Goal: Task Accomplishment & Management: Complete application form

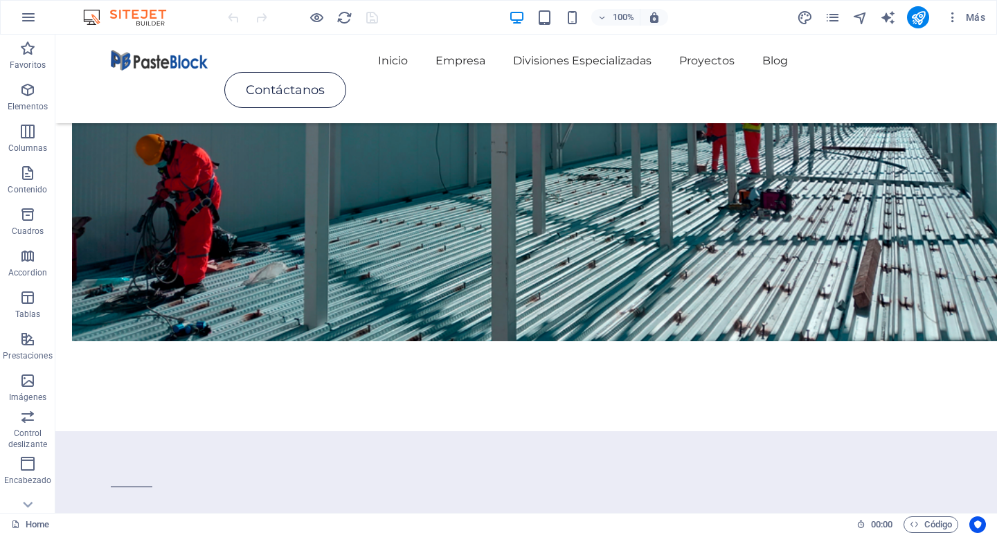
scroll to position [1713, 0]
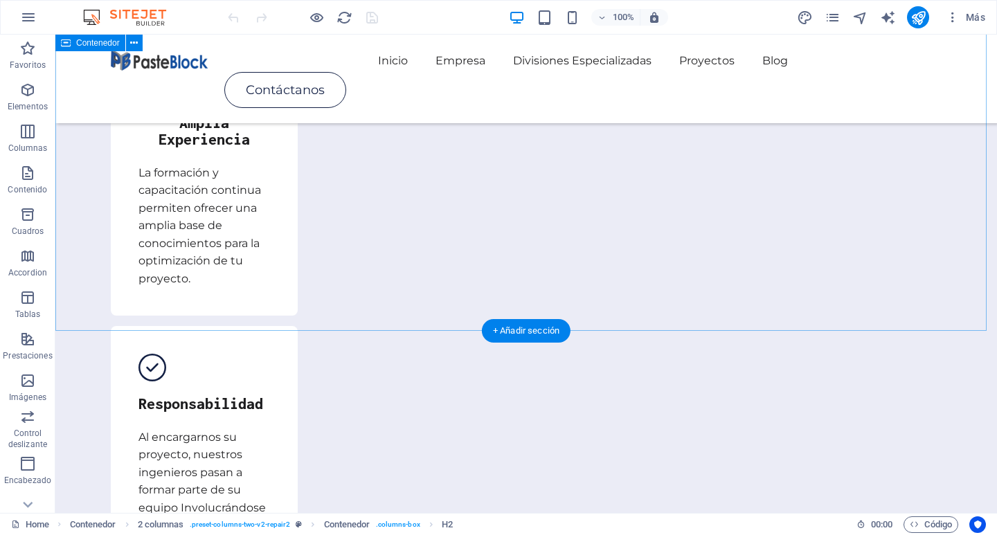
scroll to position [2852, 0]
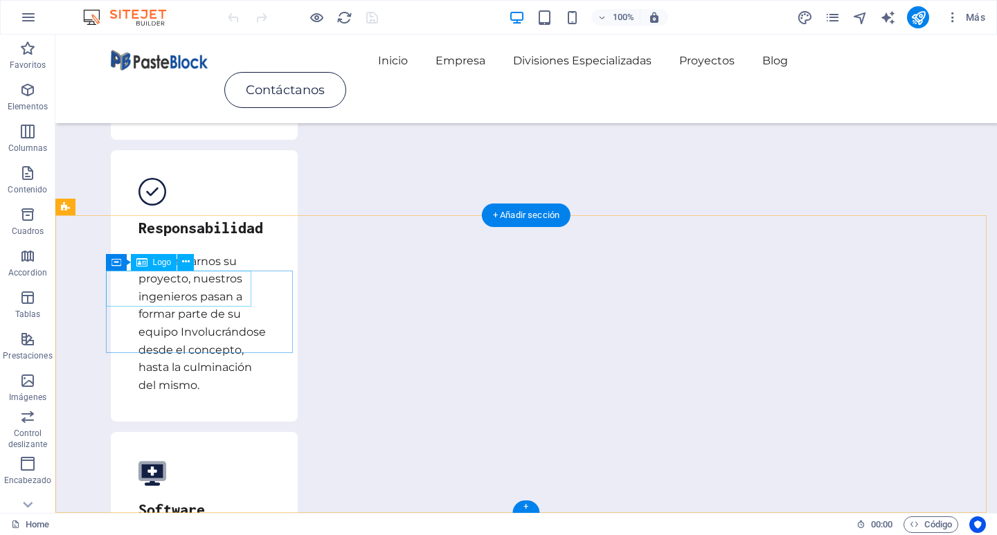
select select "px"
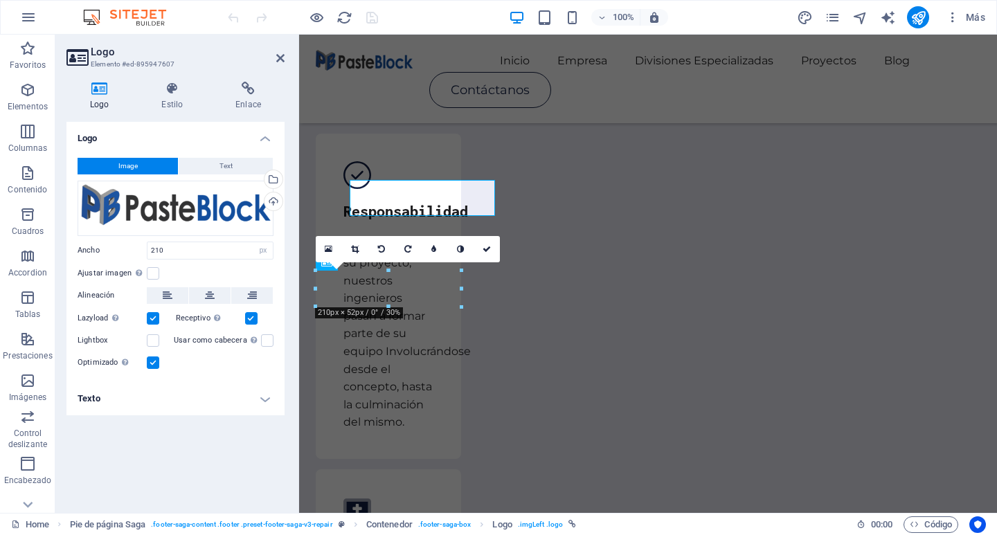
scroll to position [2943, 0]
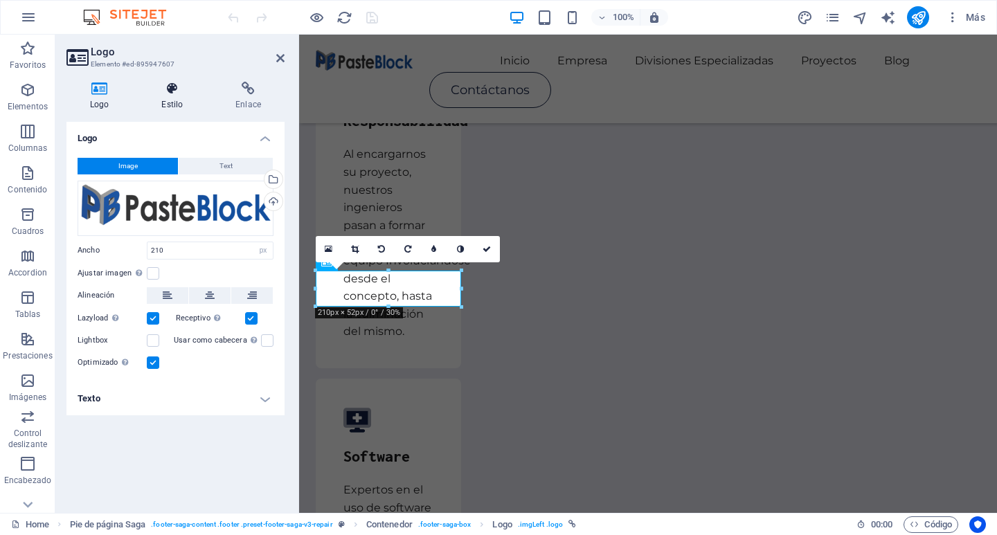
click at [178, 89] on icon at bounding box center [172, 89] width 69 height 14
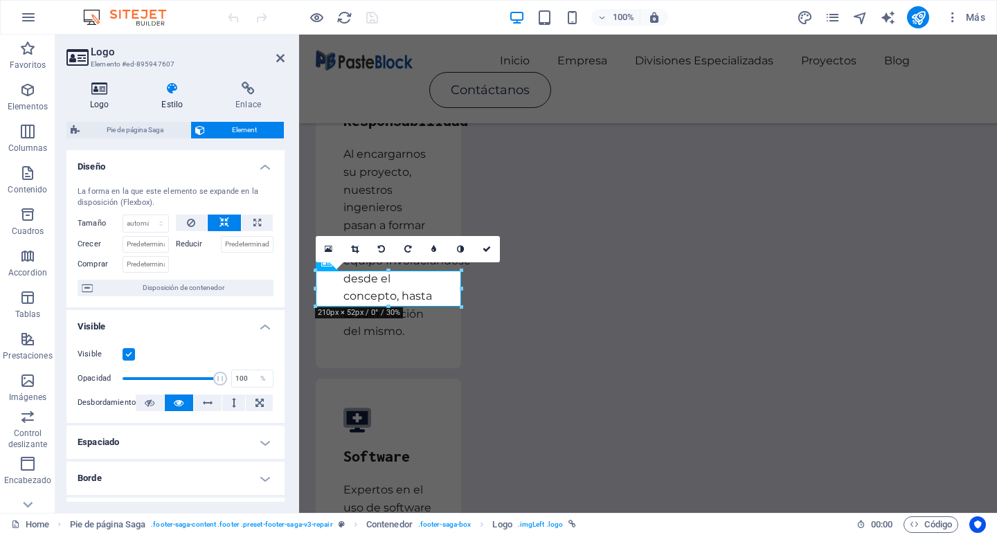
click at [86, 93] on icon at bounding box center [99, 89] width 66 height 14
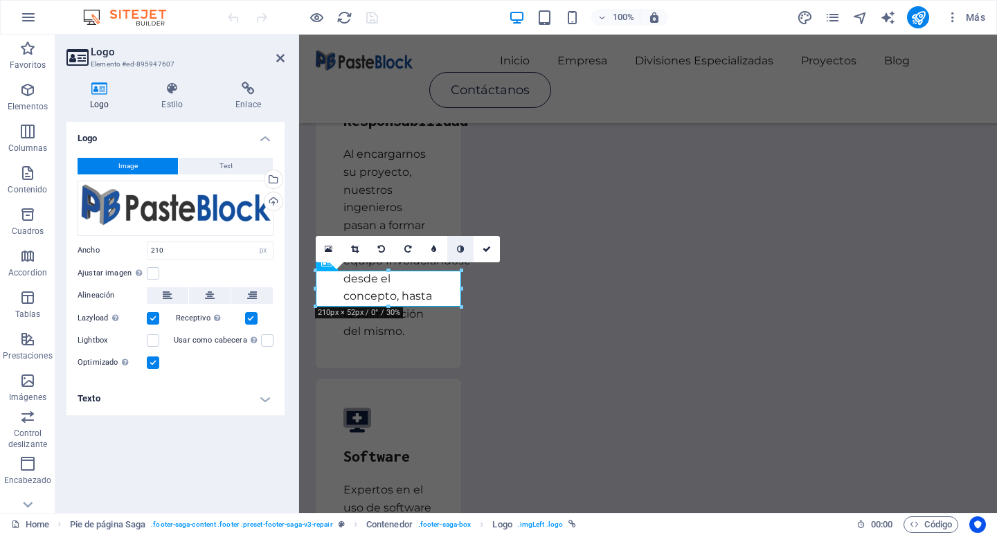
click at [452, 246] on link at bounding box center [460, 249] width 26 height 26
click at [457, 246] on icon at bounding box center [460, 249] width 7 height 8
click at [443, 248] on link at bounding box center [434, 249] width 26 height 26
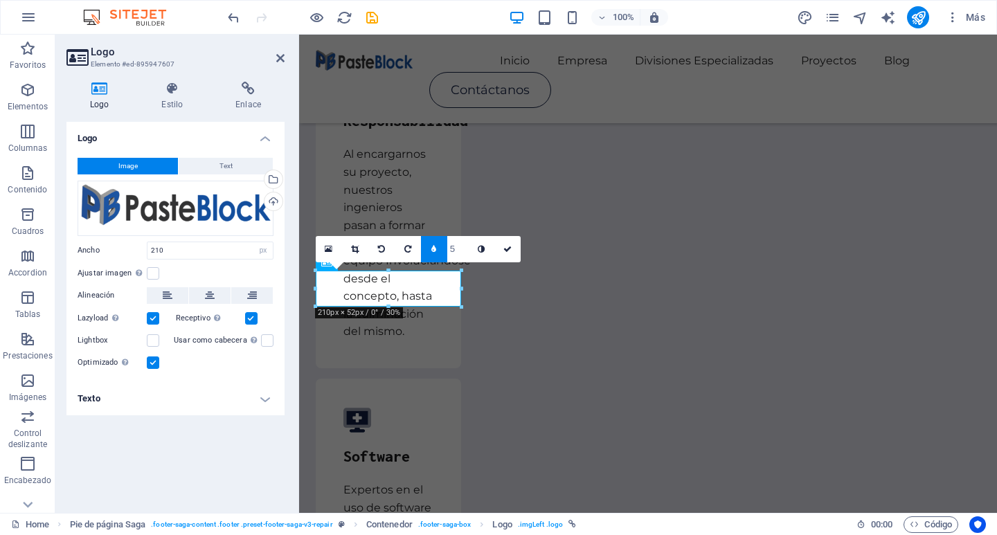
click at [443, 248] on link at bounding box center [434, 249] width 26 height 26
click at [442, 248] on link at bounding box center [434, 249] width 26 height 26
click at [275, 197] on div "Cargar" at bounding box center [272, 202] width 21 height 21
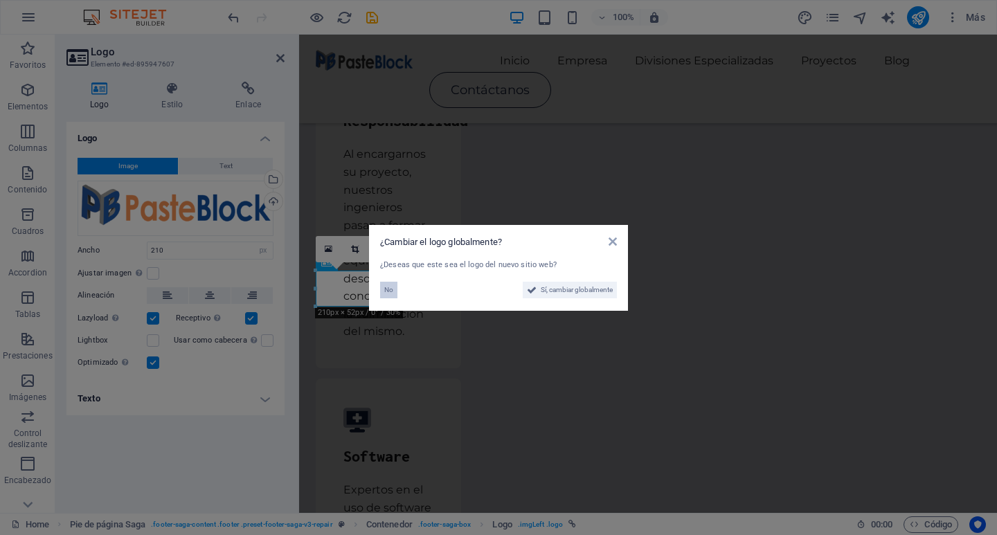
click at [383, 287] on button "No" at bounding box center [388, 290] width 17 height 17
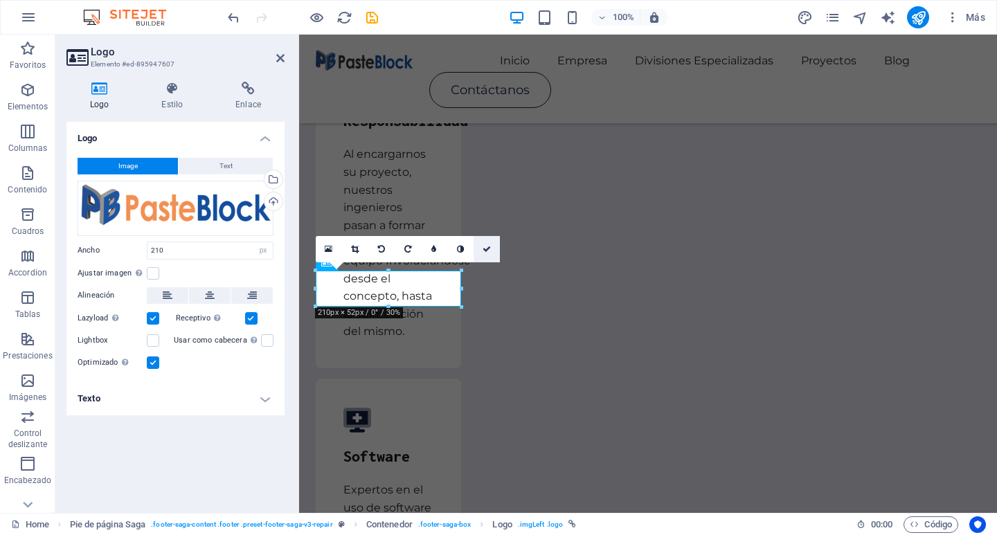
click at [487, 249] on icon at bounding box center [486, 249] width 8 height 8
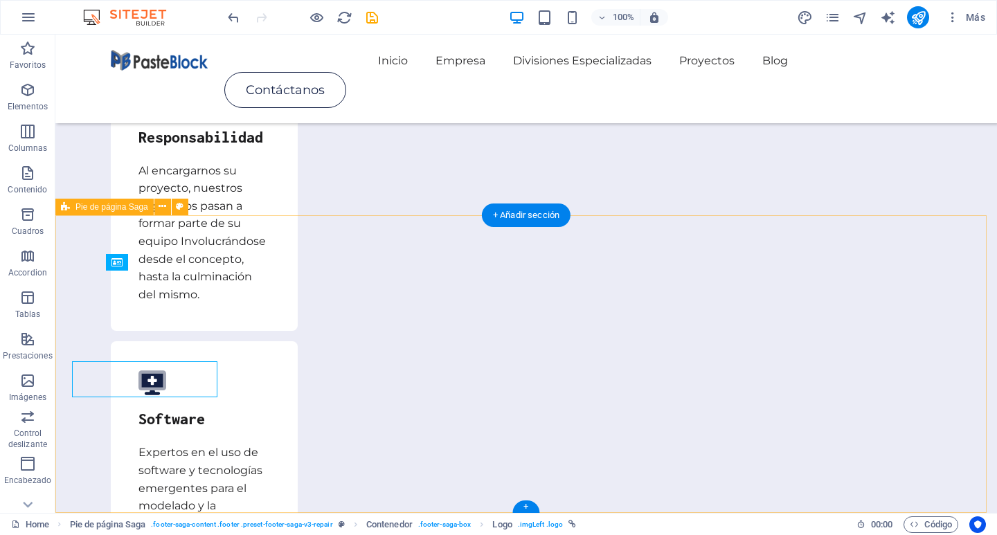
scroll to position [2852, 0]
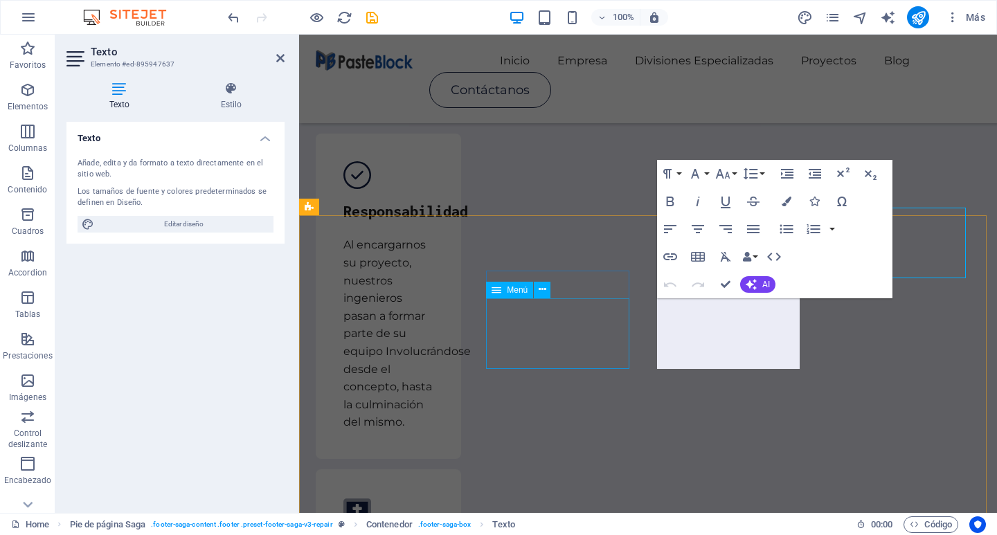
scroll to position [2943, 0]
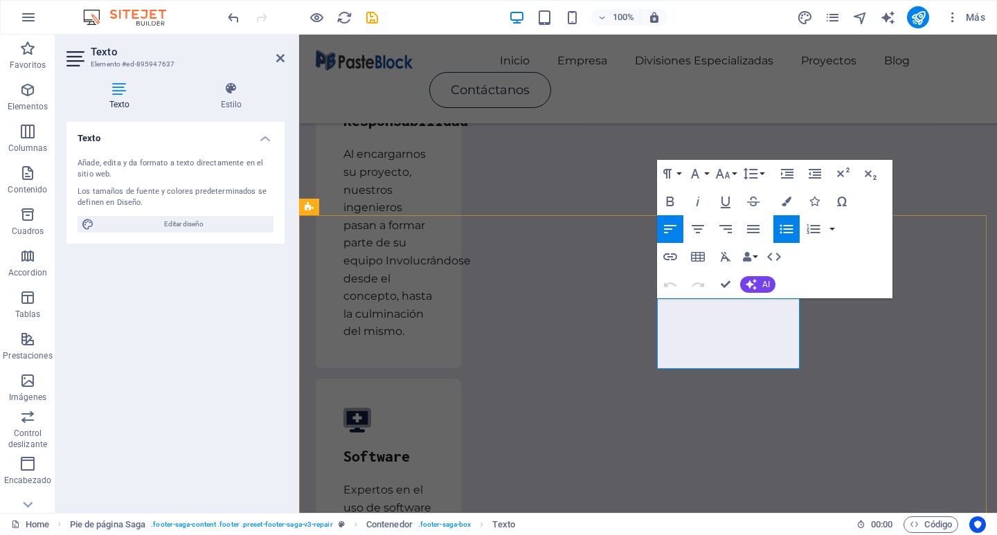
drag, startPoint x: 730, startPoint y: 303, endPoint x: 658, endPoint y: 307, distance: 72.1
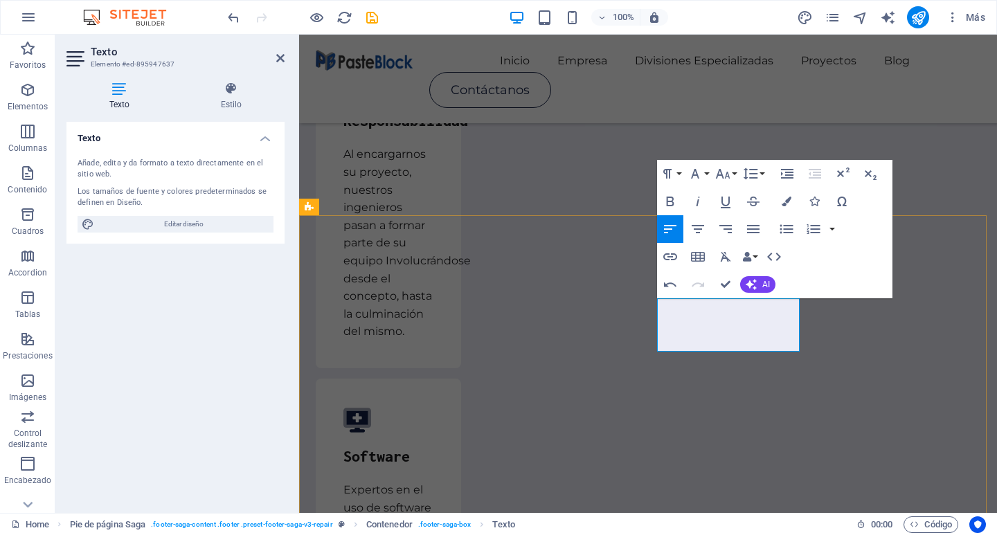
click at [0, 0] on icon "button" at bounding box center [0, 0] width 0 height 0
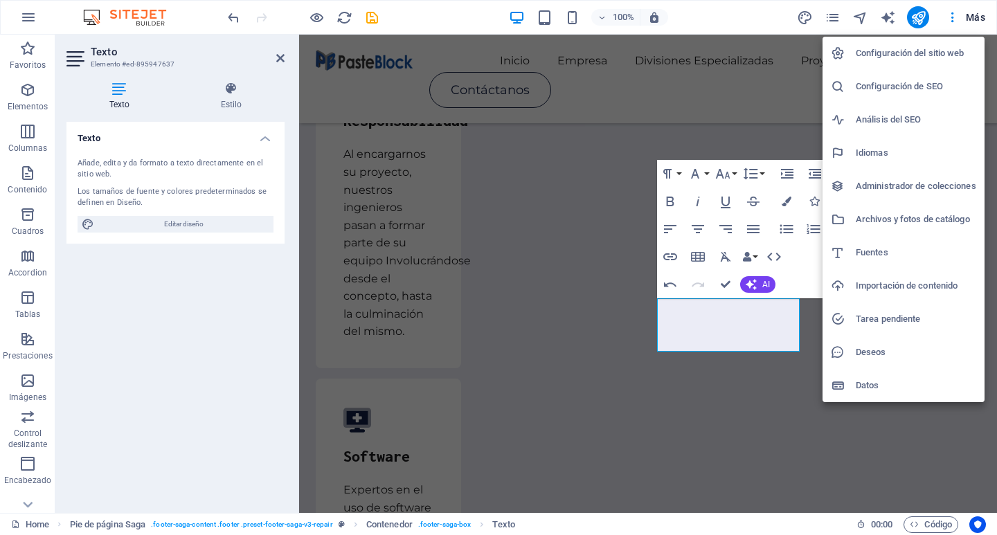
click at [834, 16] on div at bounding box center [498, 267] width 997 height 535
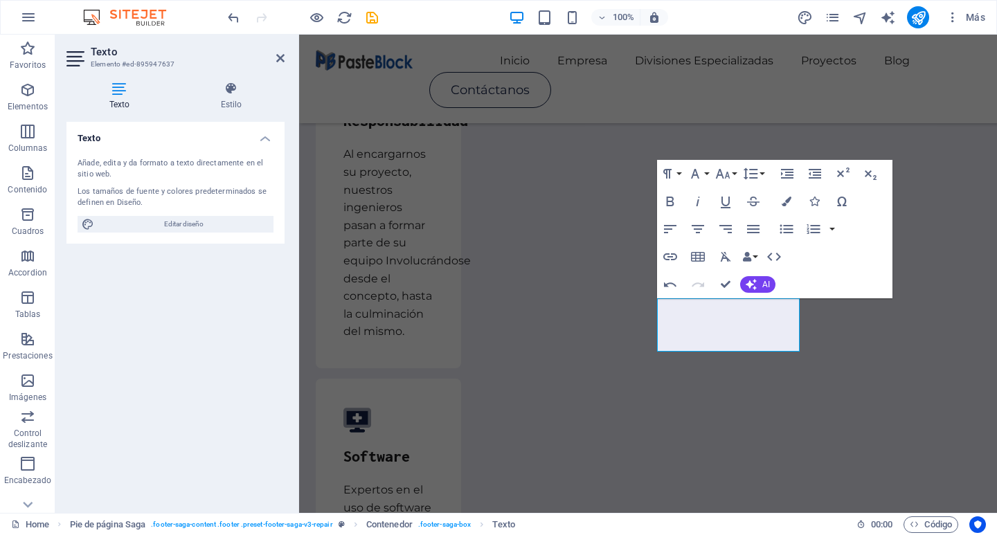
click at [831, 16] on icon "pages" at bounding box center [832, 18] width 16 height 16
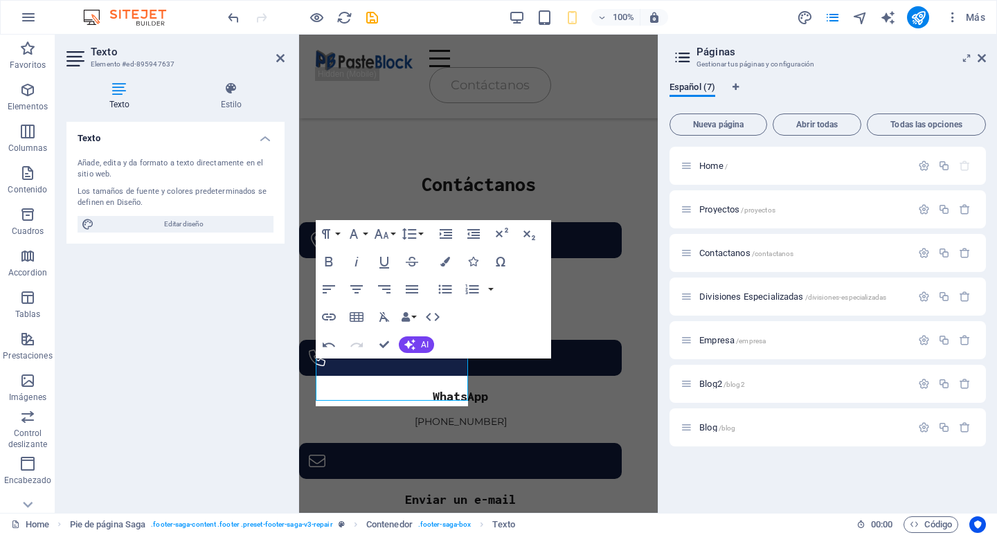
scroll to position [4020, 0]
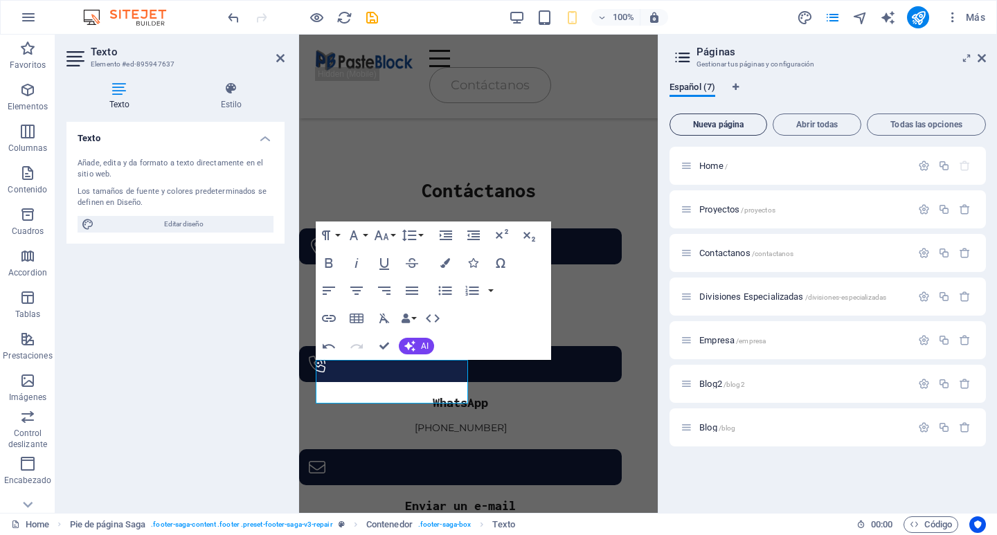
click at [725, 129] on button "Nueva página" at bounding box center [718, 125] width 98 height 22
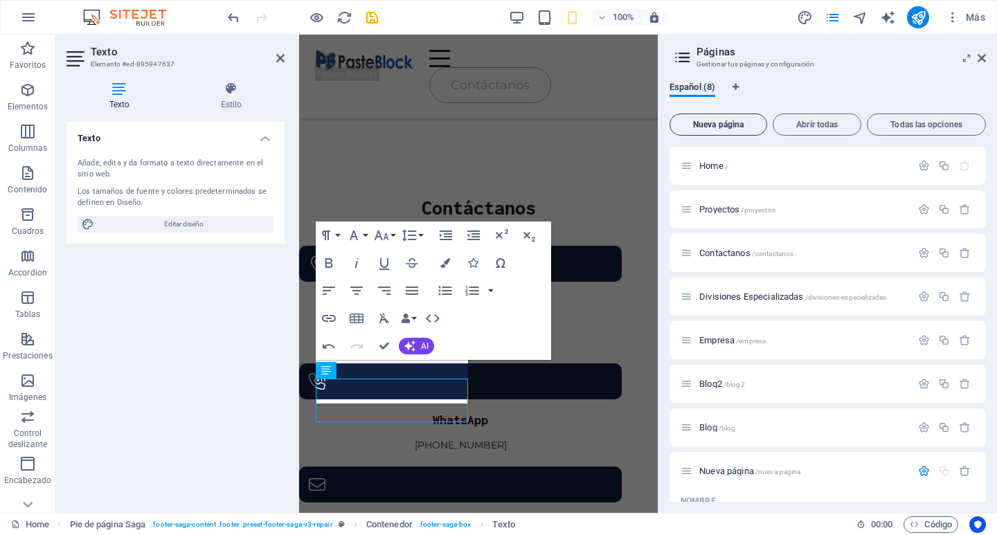
scroll to position [199, 0]
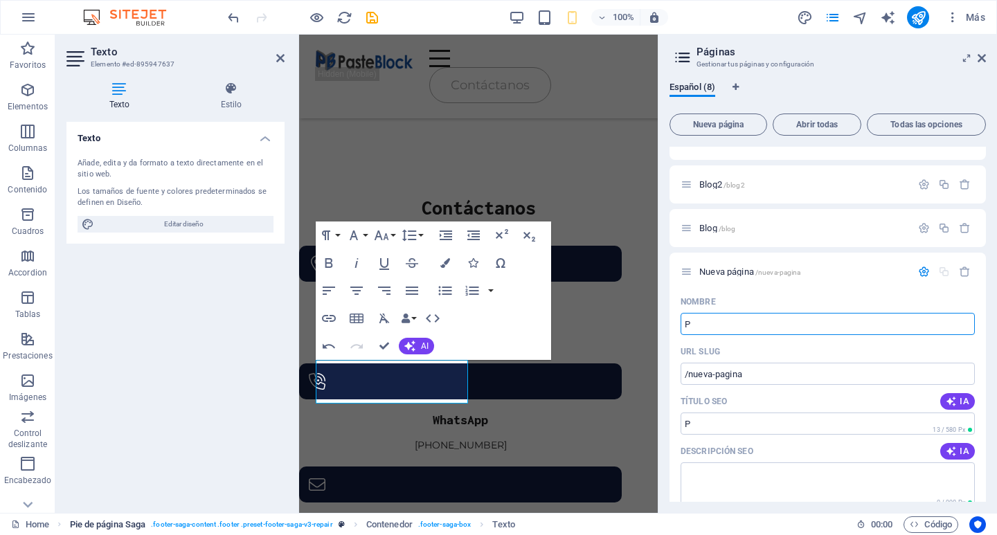
type input "P"
type input "/p"
type input "Pol"
type input "/pol"
type input "Politicas de"
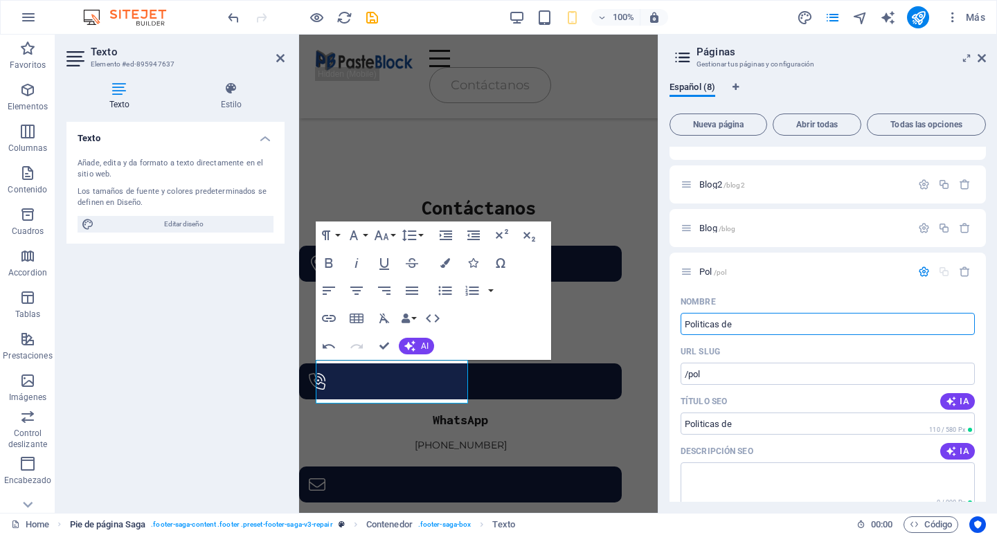
type input "/politicas-de"
type input "Politicas de ´P"
type input "/politicas-de-p"
type input "Politicas de"
type input "/politicas-de"
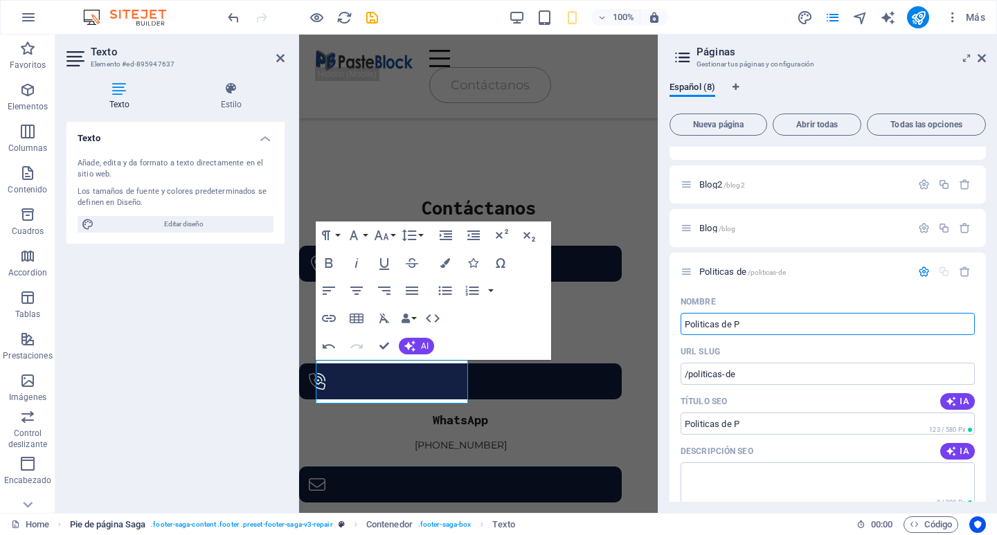
type input "Politicas de P"
type input "/politicas-de-p"
type input "Politicas de Pr"
type input "/politicas-de-pr"
type input "Politicas de Privacidad"
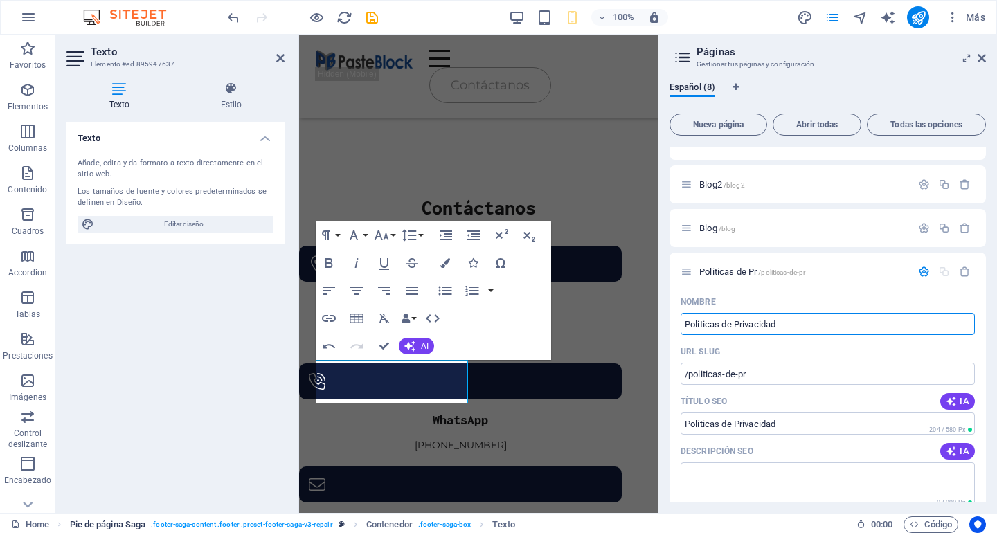
type input "/politicas-de-privacidad"
click at [876, 326] on input "Politicas de Privacidad" at bounding box center [827, 324] width 294 height 22
click at [666, 239] on div "Español (8) Nueva página Abrir todas Todas las opciones Home / Proyectos /proye…" at bounding box center [827, 292] width 338 height 442
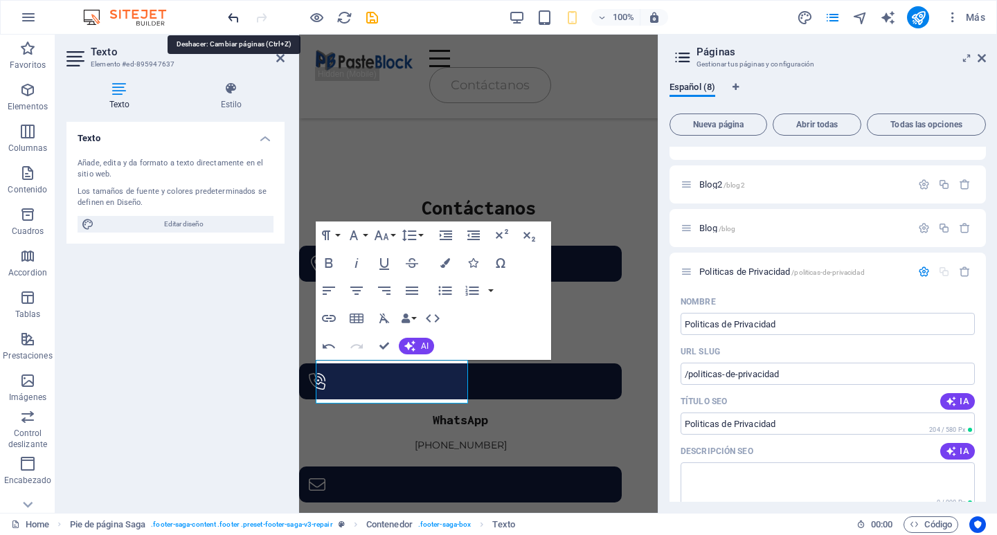
type input "Politicas de Pr"
type input "/politicas-de-pr"
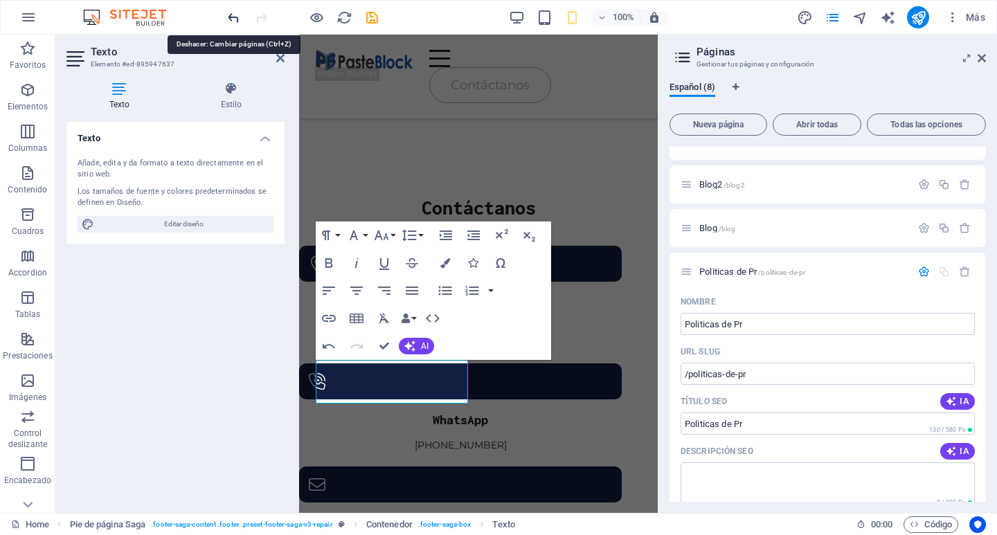
click at [286, 60] on aside "Texto Elemento #ed-895947637 Texto Estilo Texto Añade, edita y da formato a tex…" at bounding box center [177, 274] width 244 height 478
click at [282, 60] on icon at bounding box center [280, 58] width 8 height 11
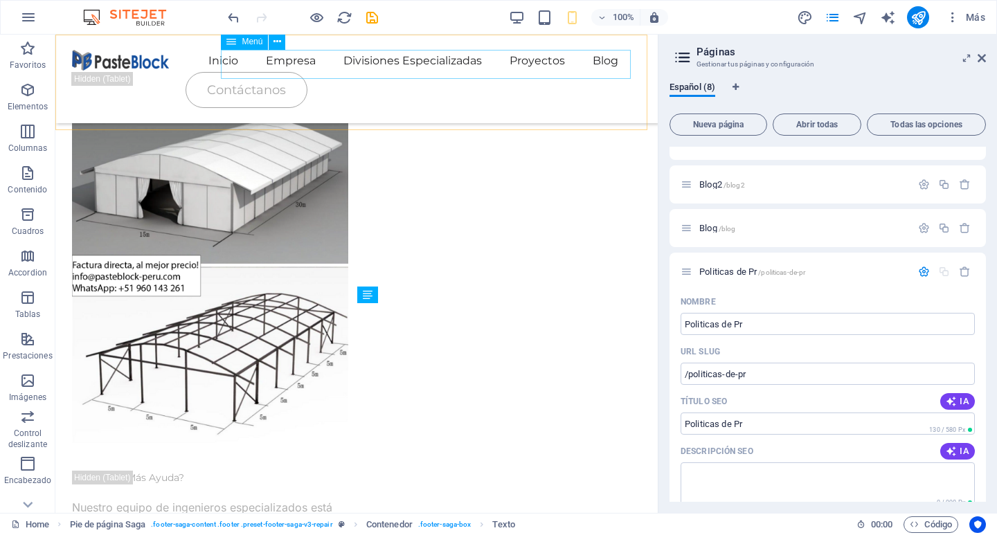
scroll to position [2815, 0]
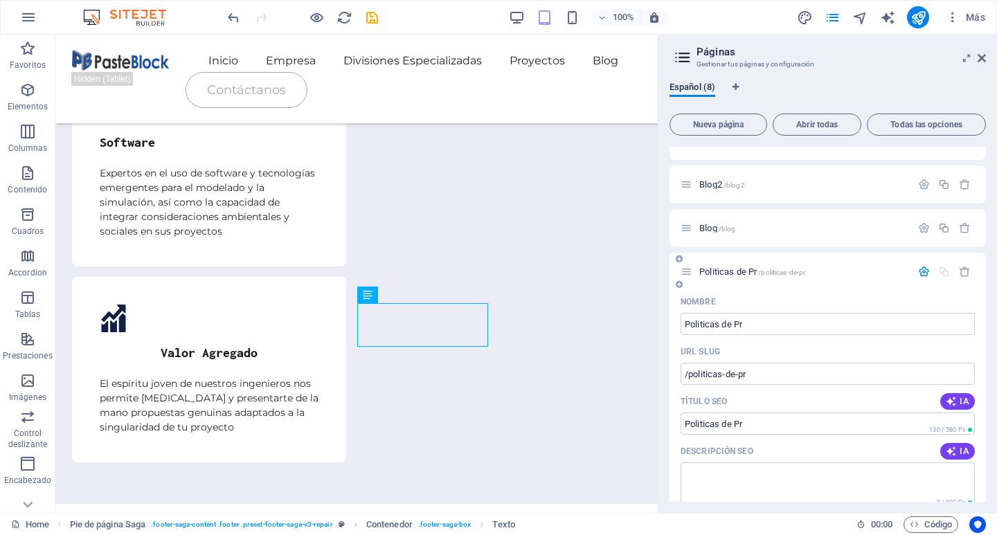
click at [796, 311] on div "Nombre" at bounding box center [827, 302] width 294 height 22
click at [794, 319] on input "Politicas de Pr" at bounding box center [827, 324] width 294 height 22
type input "Politicas de Pri"
type input "/politicas-de-pri"
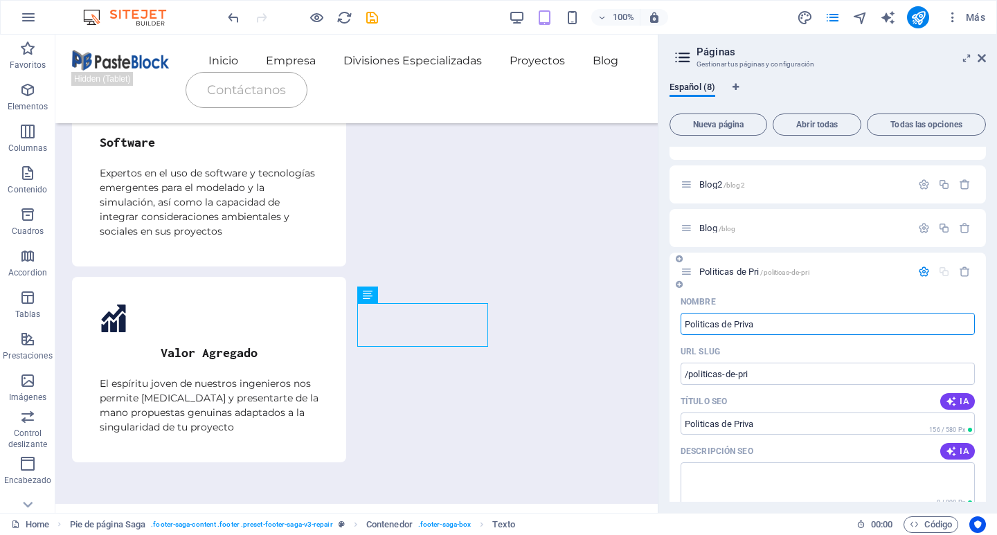
type input "Politicas de Privac"
type input "/politicas-de-priva"
type input "Politicas de Privacidad"
type input "/politicas-de-privacidad"
type input "Politicas de Privacidad"
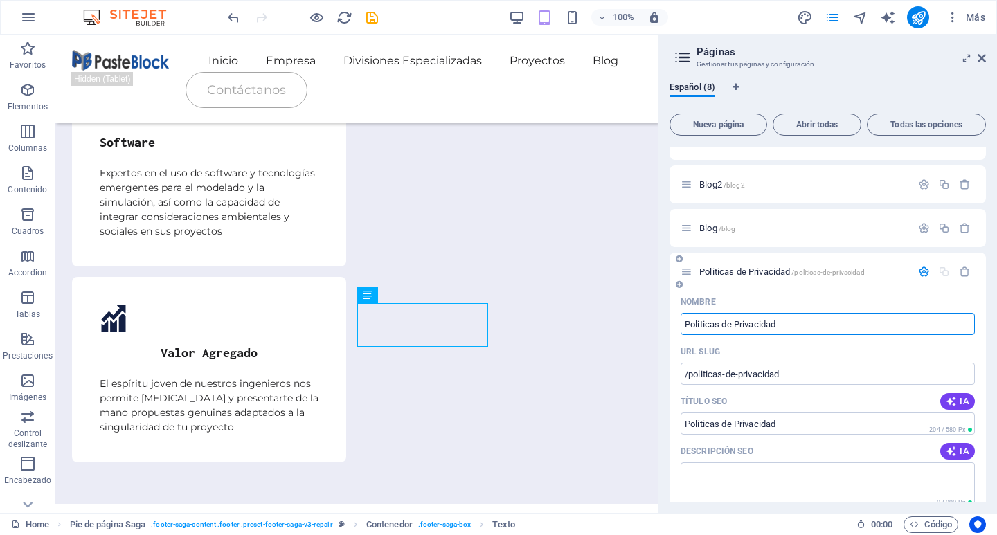
click at [806, 332] on input "Politicas de Privacidad" at bounding box center [827, 324] width 294 height 22
click at [985, 55] on icon at bounding box center [981, 58] width 8 height 11
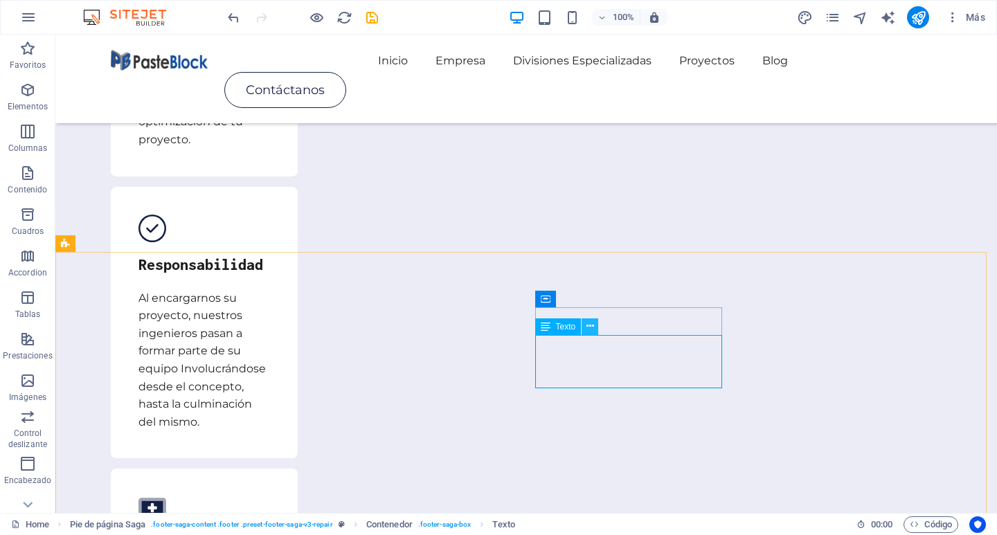
click at [594, 333] on button at bounding box center [589, 326] width 17 height 17
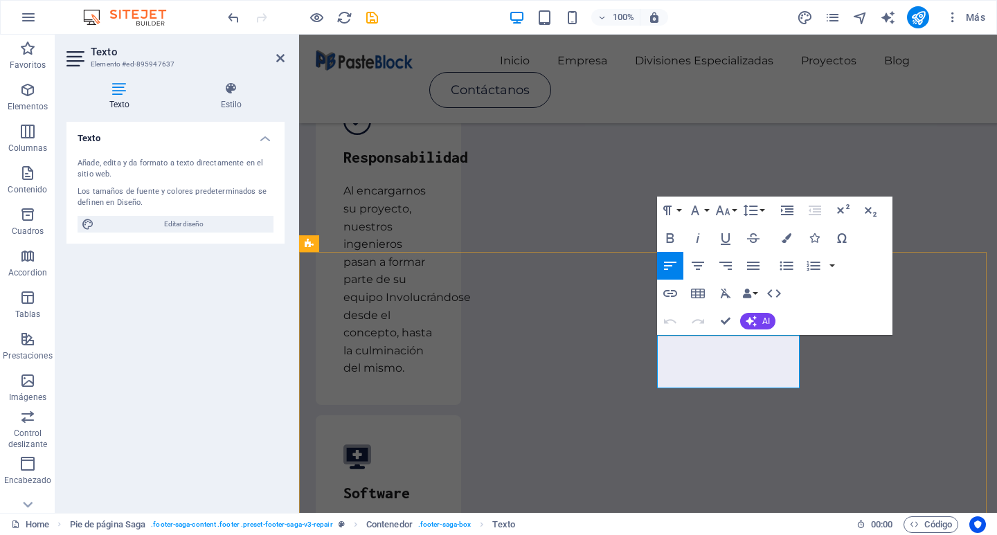
drag, startPoint x: 727, startPoint y: 342, endPoint x: 565, endPoint y: 343, distance: 161.9
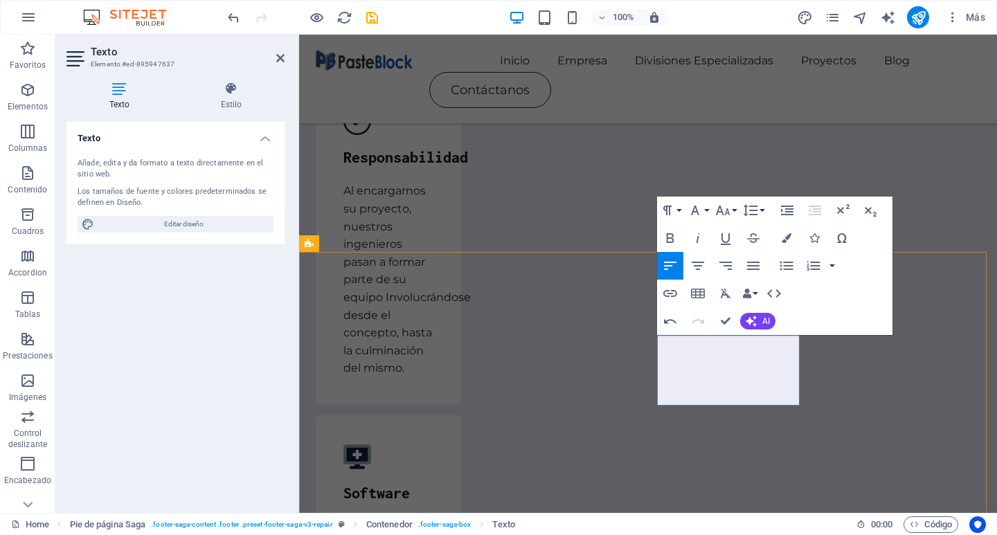
drag, startPoint x: 713, startPoint y: 350, endPoint x: 693, endPoint y: 352, distance: 19.6
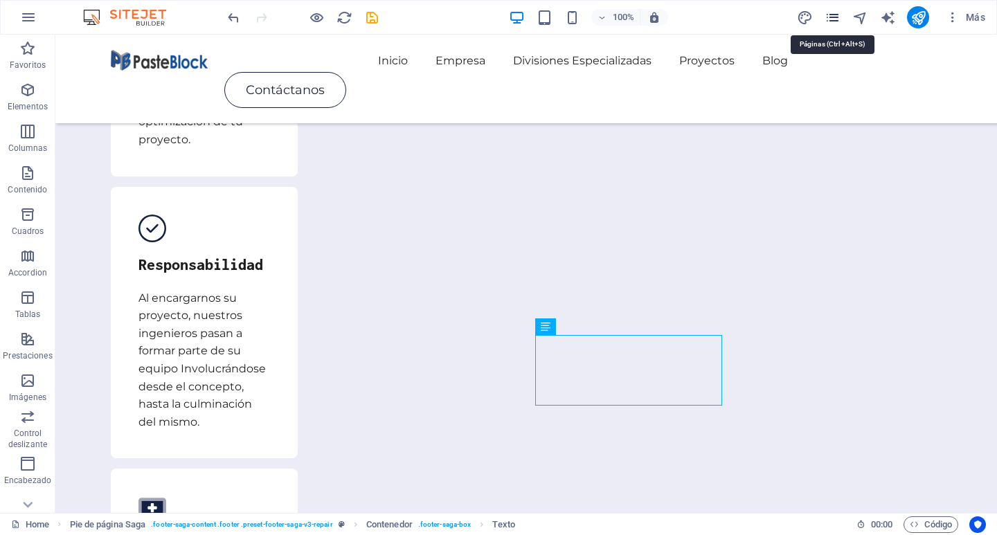
click at [839, 18] on icon "pages" at bounding box center [832, 18] width 16 height 16
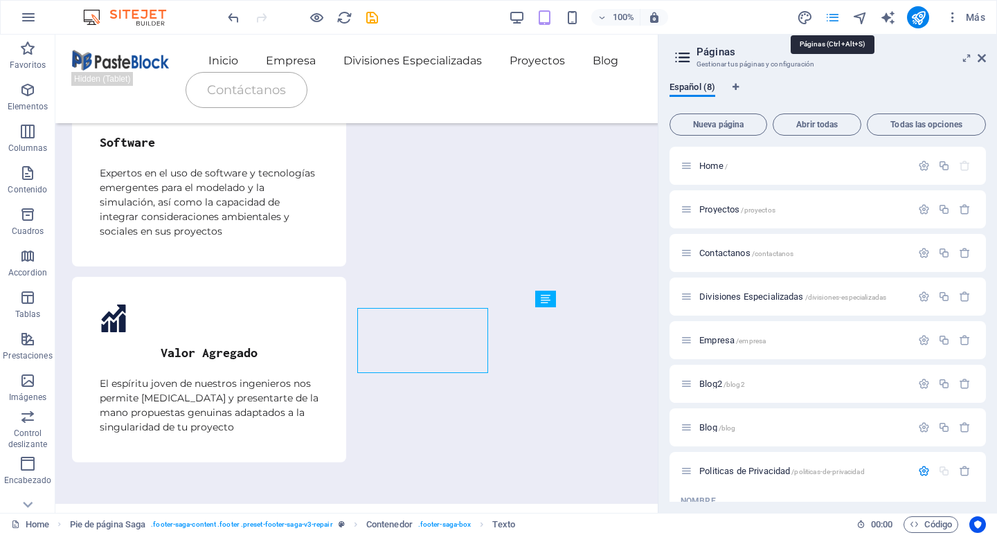
scroll to position [199, 0]
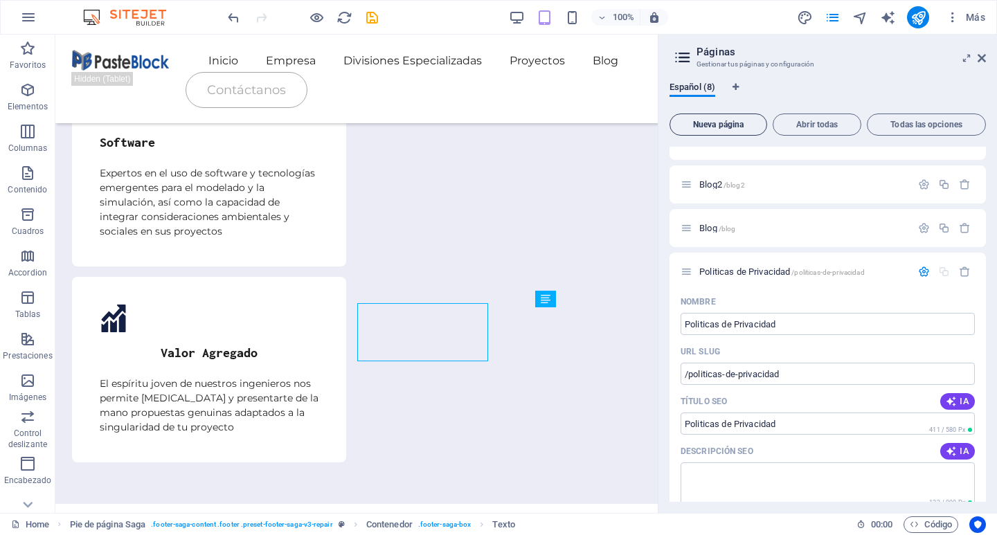
click at [725, 122] on span "Nueva página" at bounding box center [717, 124] width 85 height 8
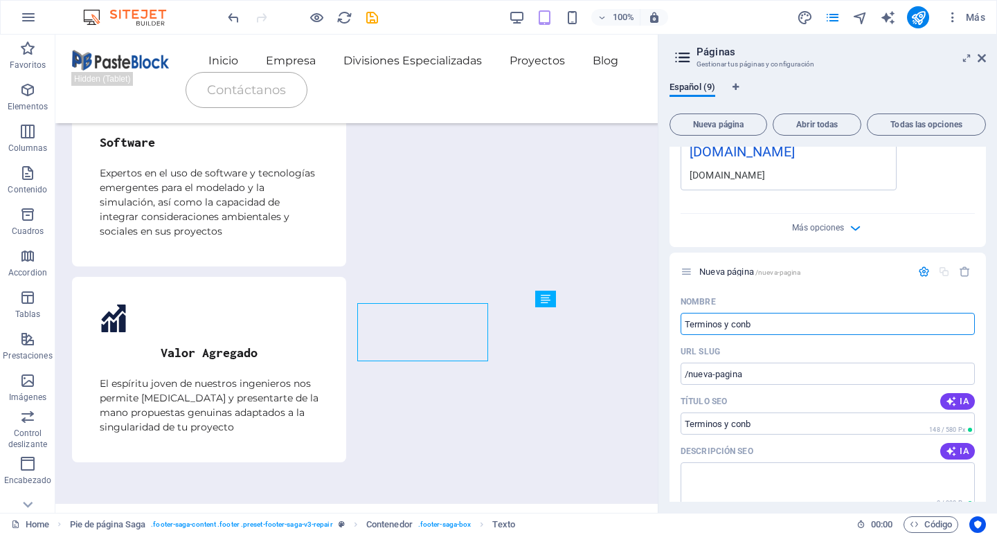
type input "Terminos y con"
type input "/terminos-y-conb"
type input "Terminos y cond"
type input "/terminos-y-con"
type input "Terminos y condiciones"
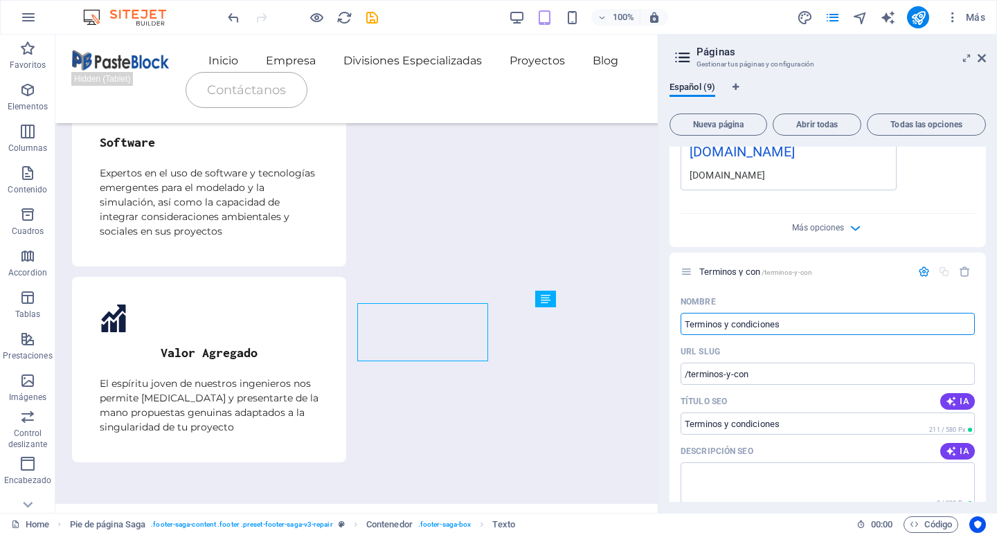
type input "/terminos-y-condiciones"
type input "Terminos y condiciones"
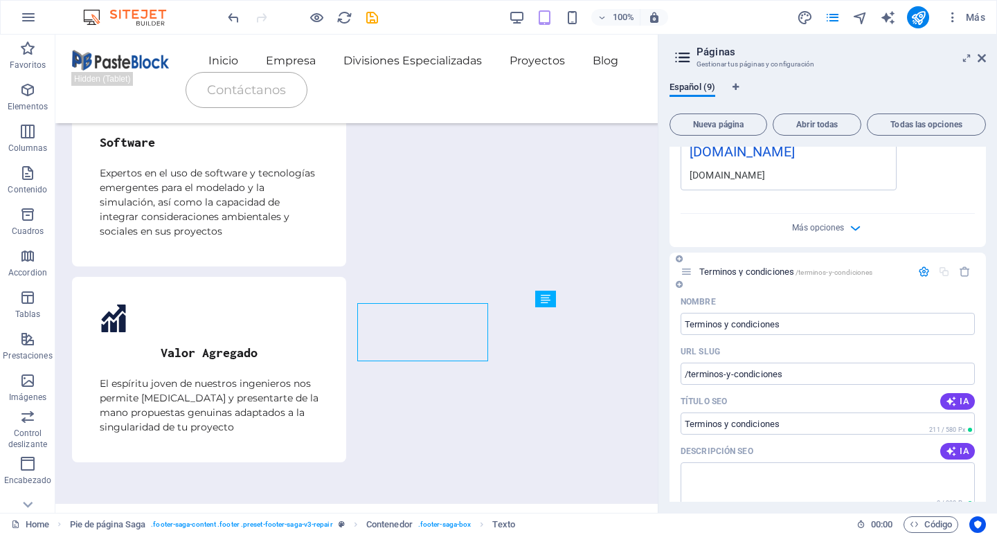
click at [683, 271] on icon at bounding box center [686, 272] width 12 height 12
click at [715, 276] on span "Terminos y condiciones /terminos-y-condiciones" at bounding box center [785, 271] width 173 height 10
click at [746, 273] on span "Terminos y condiciones /terminos-y-condiciones" at bounding box center [785, 271] width 173 height 10
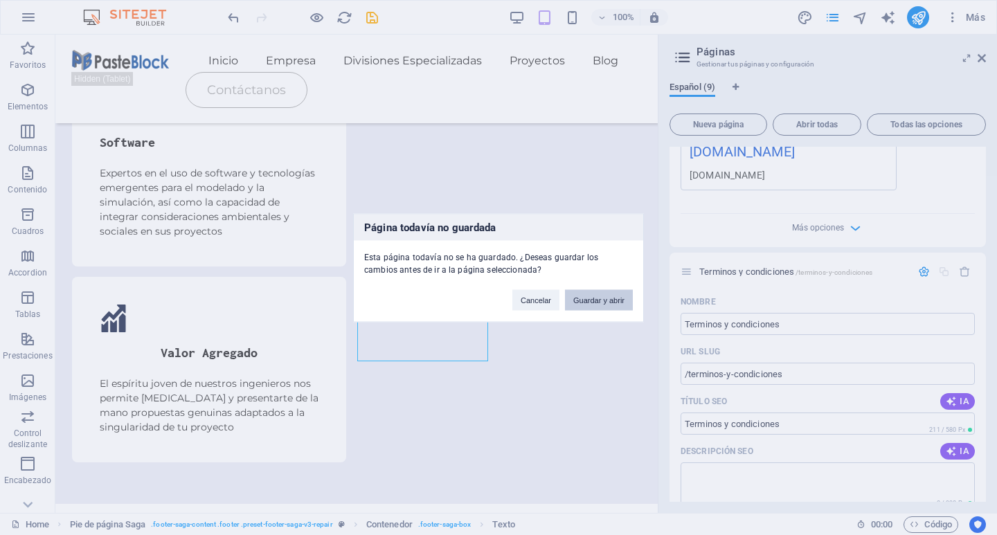
click at [619, 291] on button "Guardar y abrir" at bounding box center [599, 299] width 68 height 21
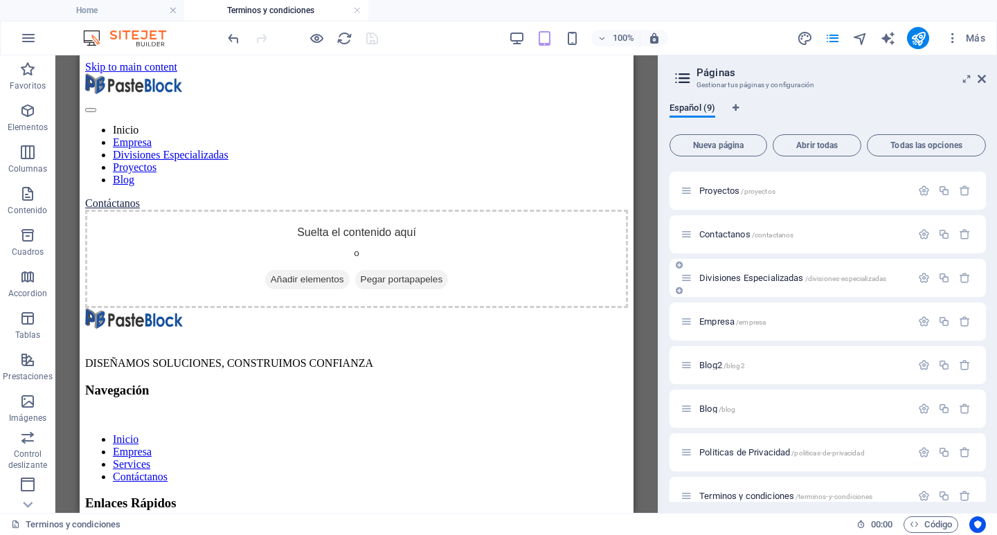
scroll to position [58, 0]
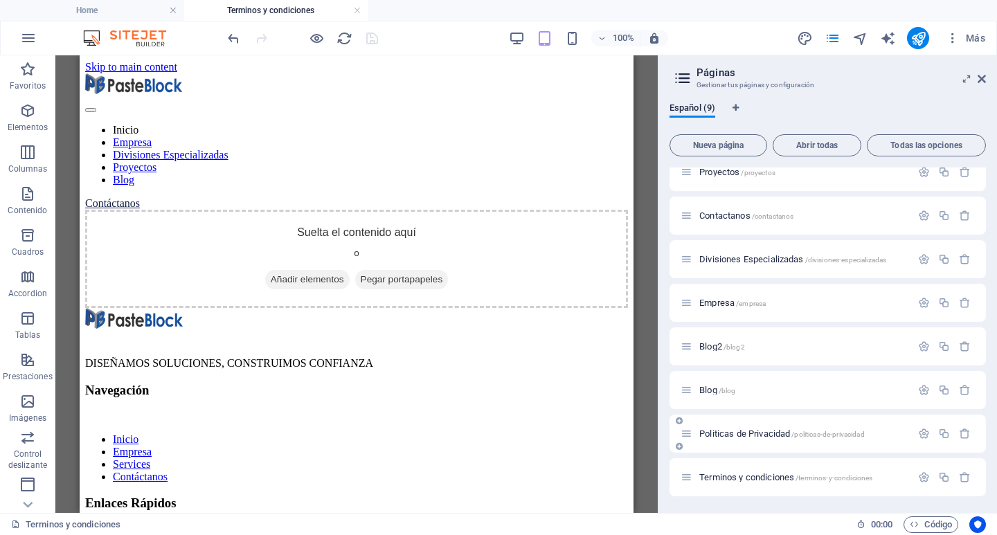
click at [739, 437] on span "Politicas de Privacidad /politicas-de-privacidad" at bounding box center [781, 433] width 165 height 10
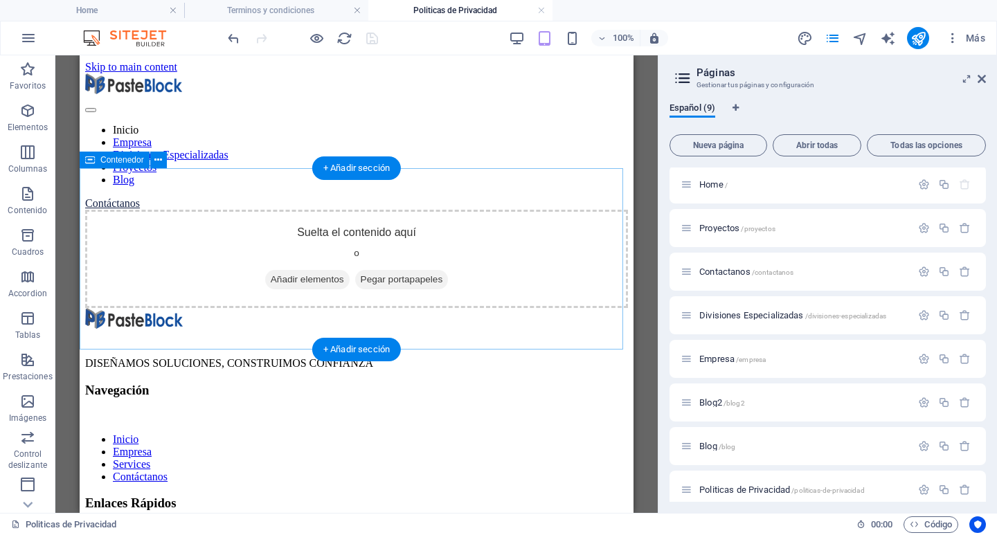
scroll to position [0, 0]
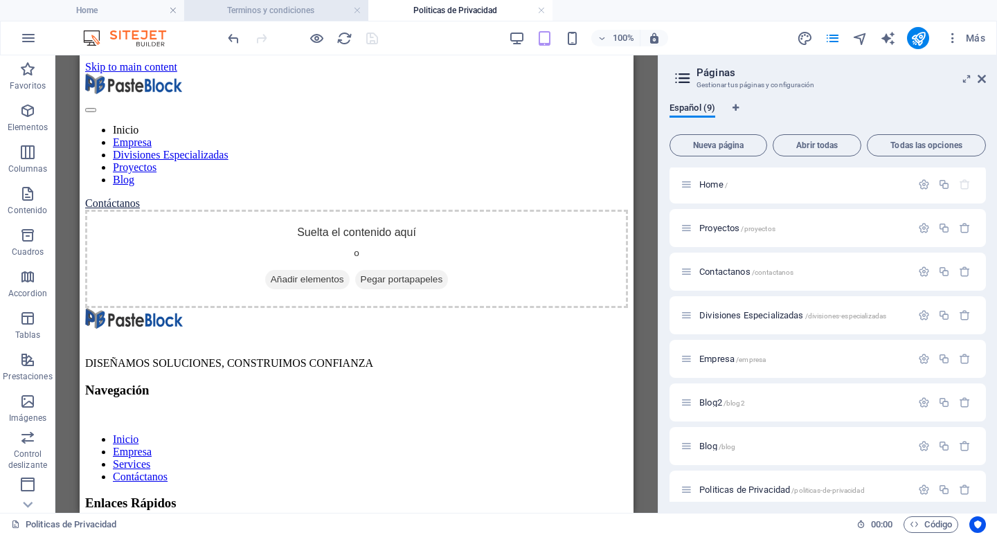
click at [273, 13] on h4 "Terminos y condiciones" at bounding box center [276, 10] width 184 height 15
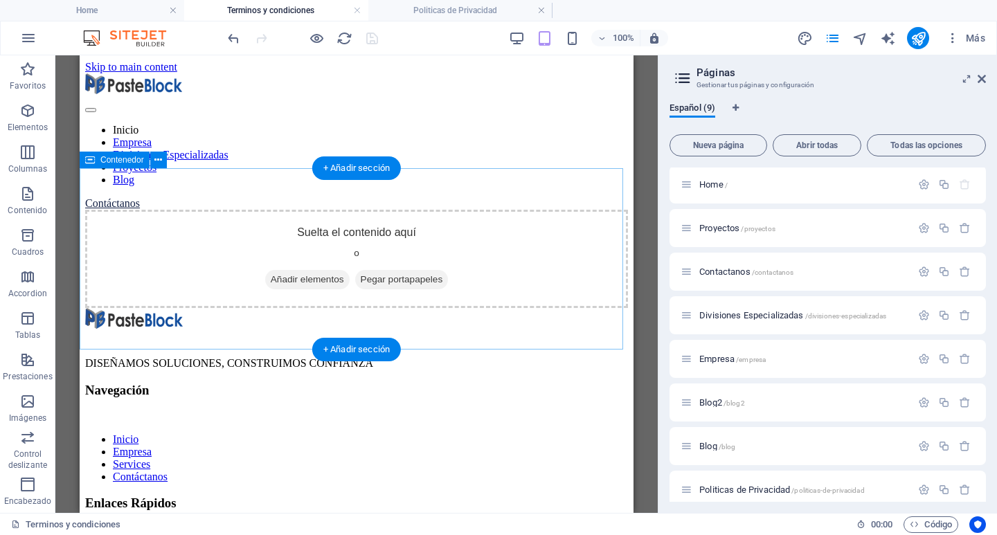
click at [347, 240] on div "Suelta el contenido aquí o Añadir elementos Pegar portapapeles" at bounding box center [356, 259] width 543 height 98
click at [347, 239] on div "Suelta el contenido aquí o Añadir elementos Pegar portapapeles" at bounding box center [356, 259] width 543 height 98
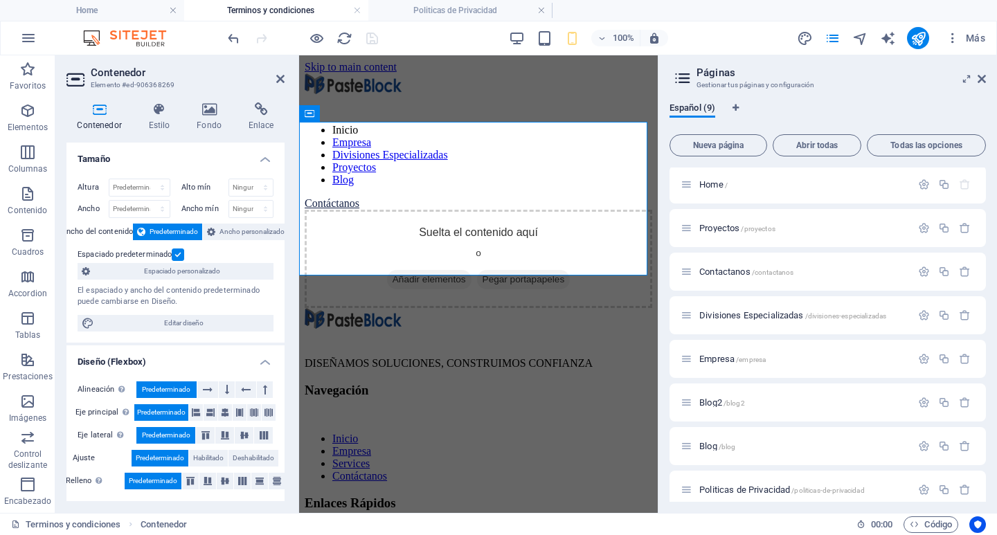
click at [285, 75] on aside "Contenedor Elemento #ed-906368269 Contenedor Estilo Fondo Enlace Tamaño Altura …" at bounding box center [177, 283] width 244 height 457
drag, startPoint x: 279, startPoint y: 77, endPoint x: 203, endPoint y: 39, distance: 85.1
click at [279, 77] on icon at bounding box center [280, 78] width 8 height 11
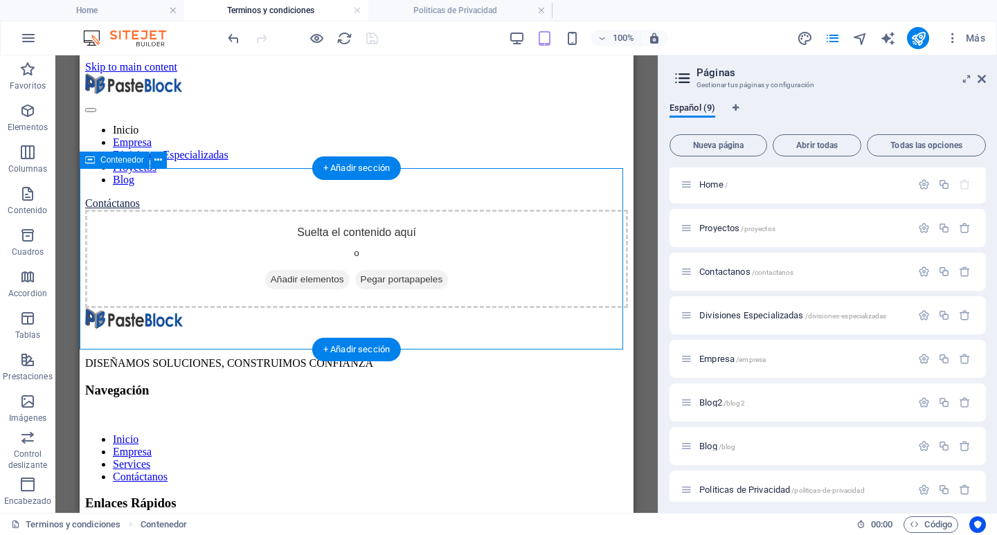
click at [319, 282] on span "Añadir elementos" at bounding box center [307, 279] width 84 height 19
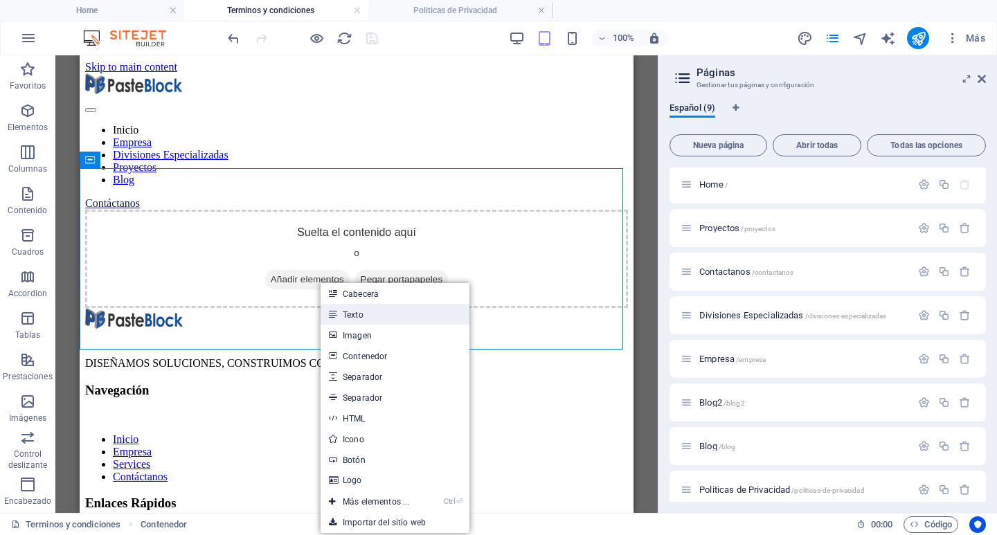
click at [365, 316] on link "Texto" at bounding box center [394, 314] width 149 height 21
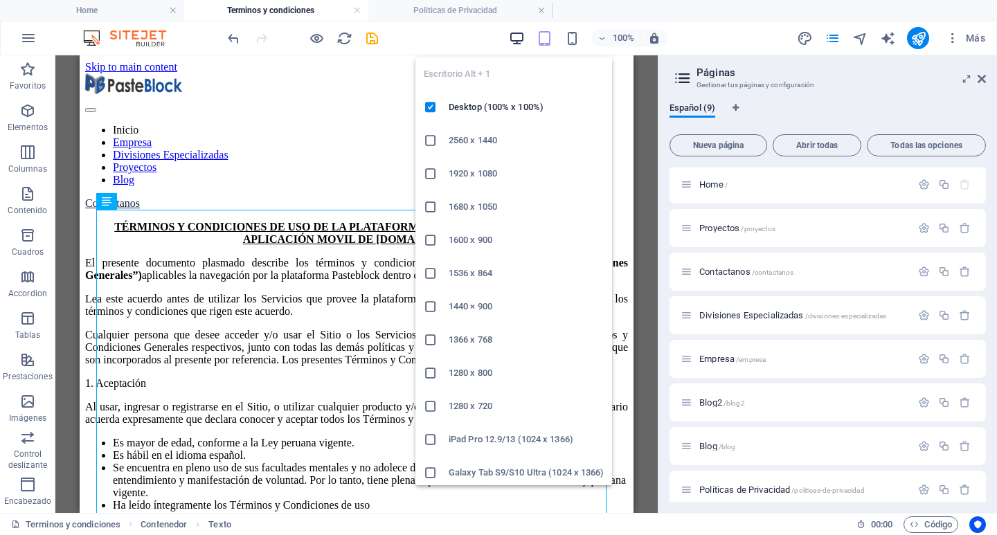
click at [515, 35] on icon "button" at bounding box center [517, 38] width 16 height 16
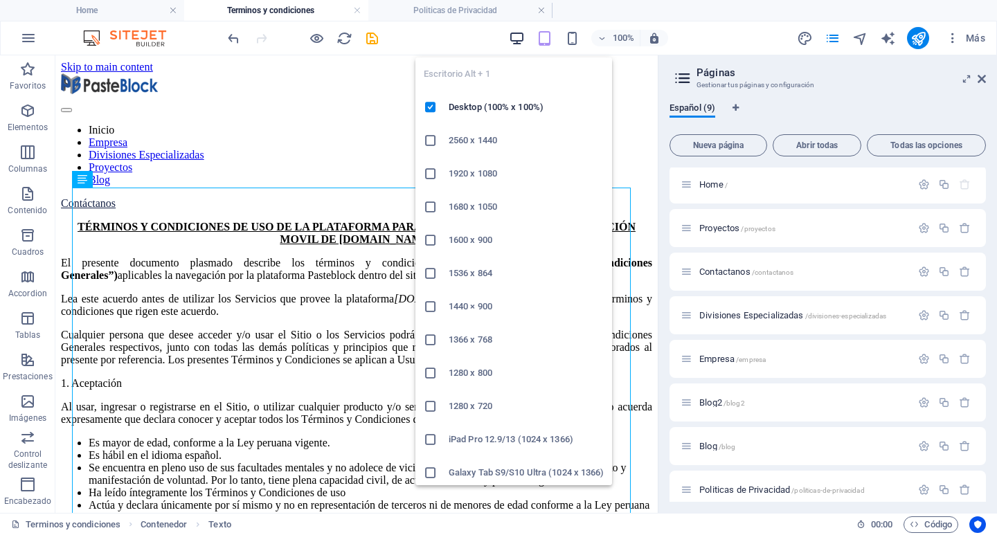
click at [522, 42] on icon "button" at bounding box center [517, 38] width 16 height 16
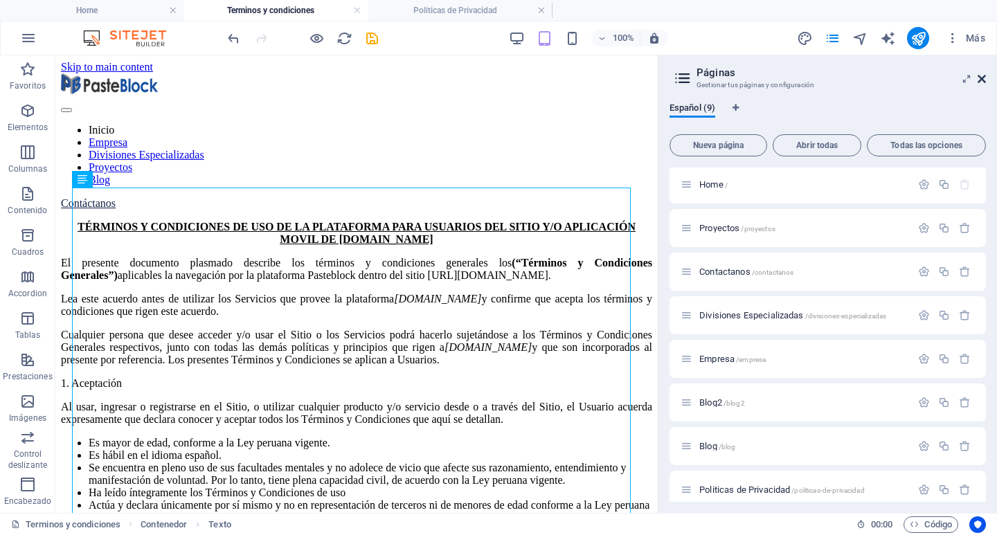
click at [983, 82] on icon at bounding box center [981, 78] width 8 height 11
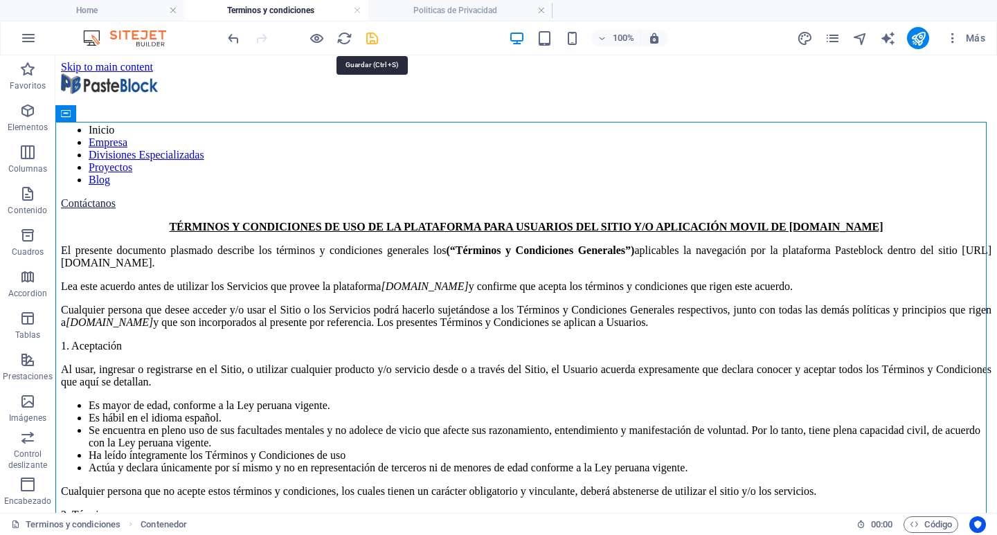
click at [373, 37] on icon "save" at bounding box center [372, 38] width 16 height 16
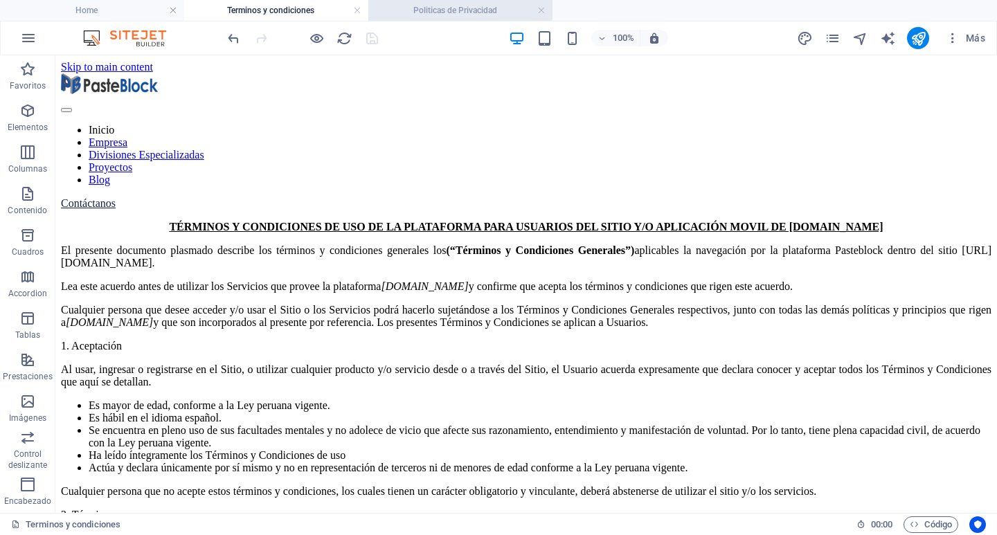
click at [429, 9] on h4 "Politicas de Privacidad" at bounding box center [460, 10] width 184 height 15
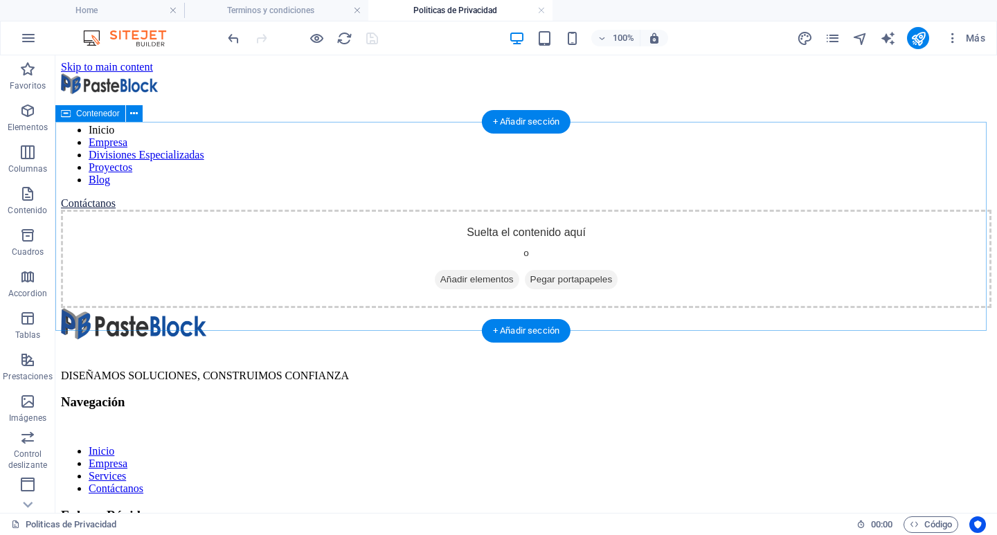
click at [469, 270] on span "Añadir elementos" at bounding box center [477, 279] width 84 height 19
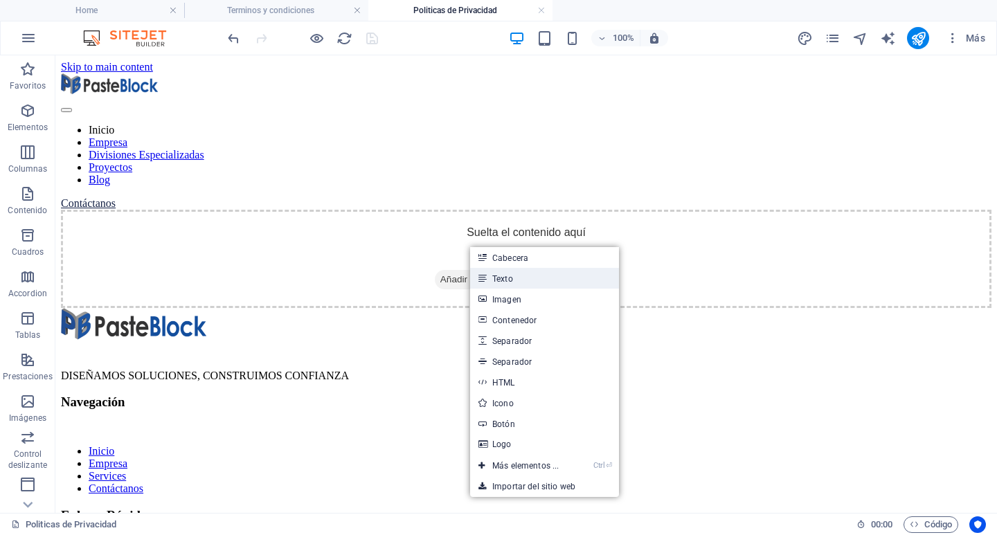
click at [518, 272] on link "Texto" at bounding box center [544, 278] width 149 height 21
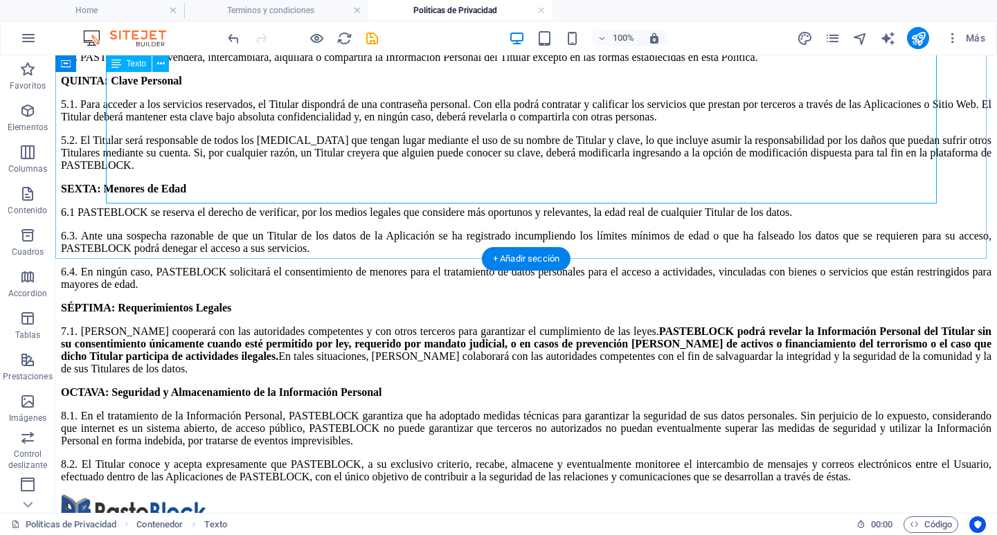
scroll to position [2027, 0]
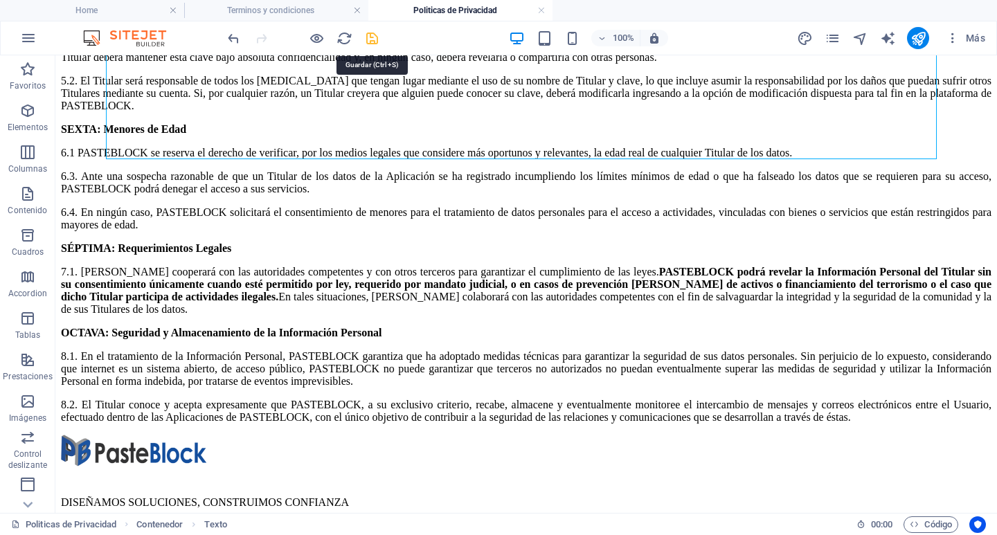
click at [373, 31] on icon "save" at bounding box center [372, 38] width 16 height 16
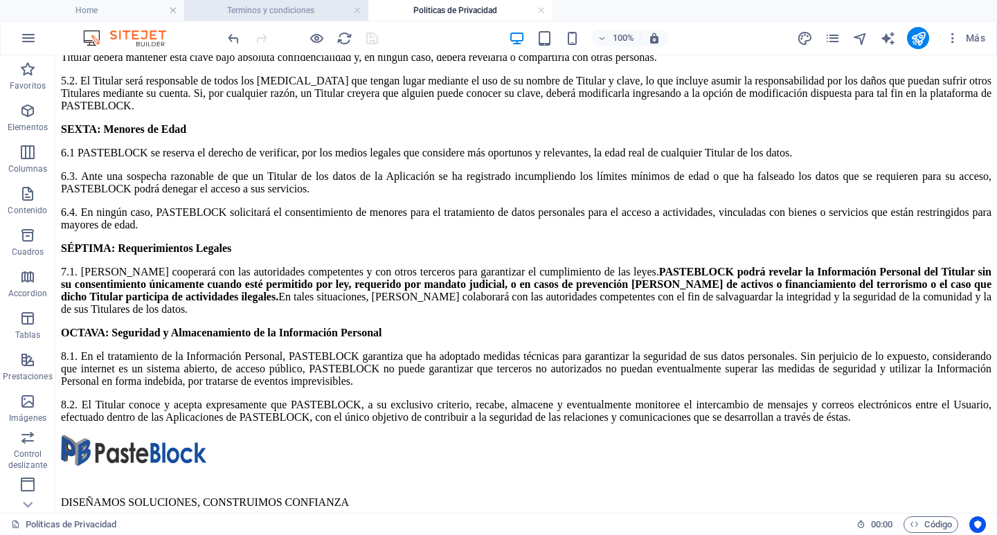
click at [319, 10] on h4 "Terminos y condiciones" at bounding box center [276, 10] width 184 height 15
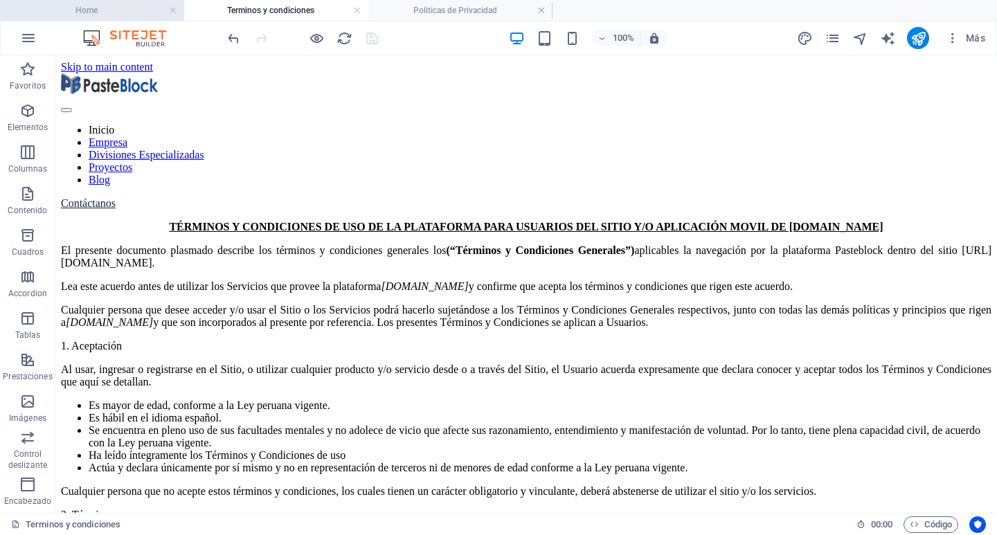
click at [91, 5] on h4 "Home" at bounding box center [92, 10] width 184 height 15
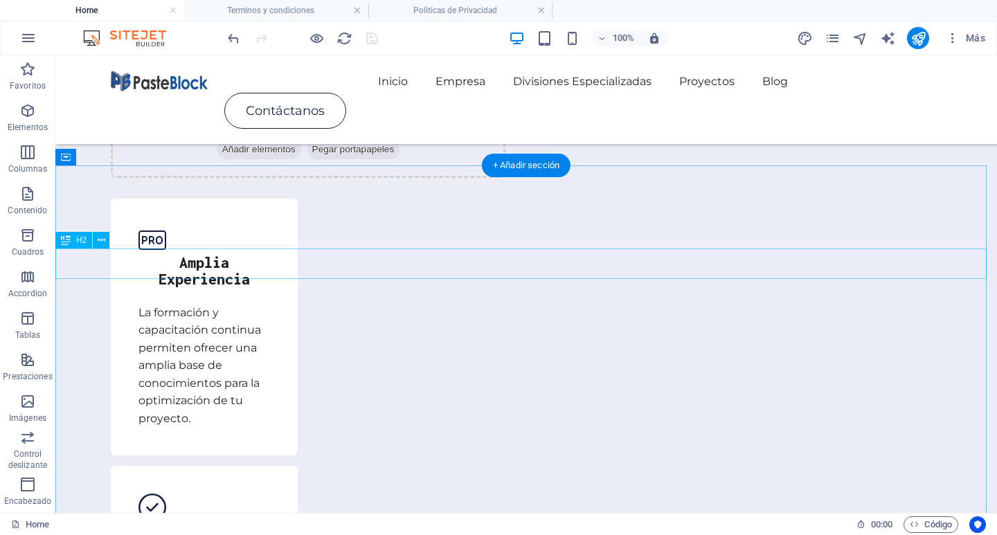
scroll to position [2536, 0]
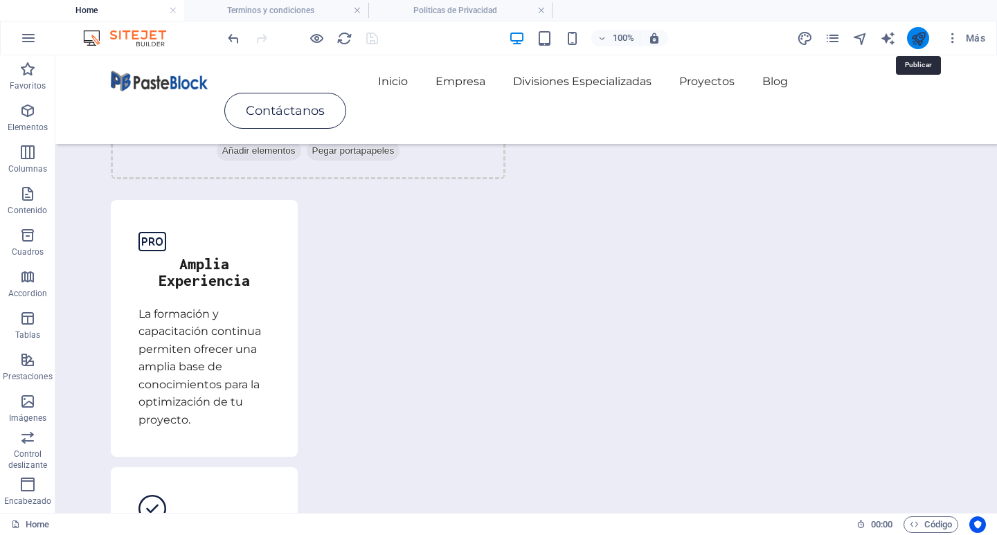
click at [0, 0] on icon "publish" at bounding box center [0, 0] width 0 height 0
